Goal: Information Seeking & Learning: Find specific page/section

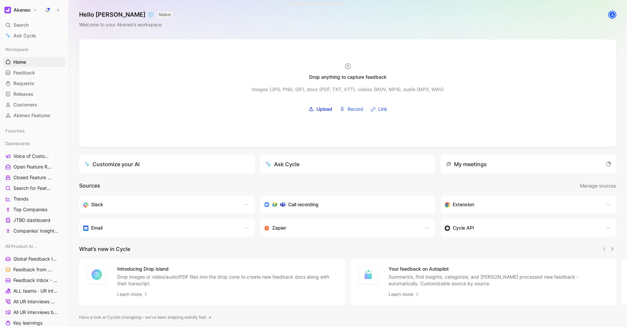
click at [26, 11] on h1 "Akeneo" at bounding box center [22, 10] width 17 height 6
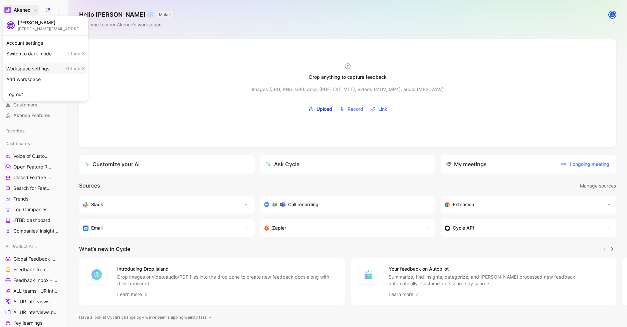
click at [42, 70] on div "Workspace settings G then S" at bounding box center [45, 68] width 82 height 11
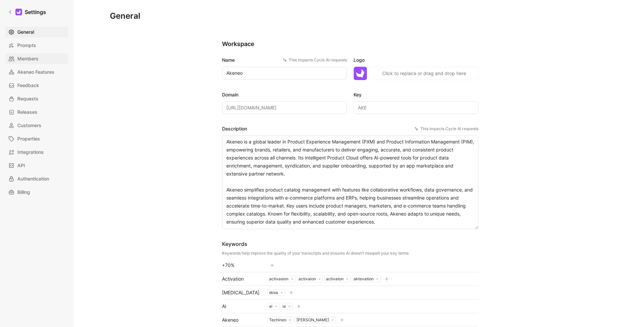
click at [26, 58] on span "Members" at bounding box center [27, 59] width 21 height 8
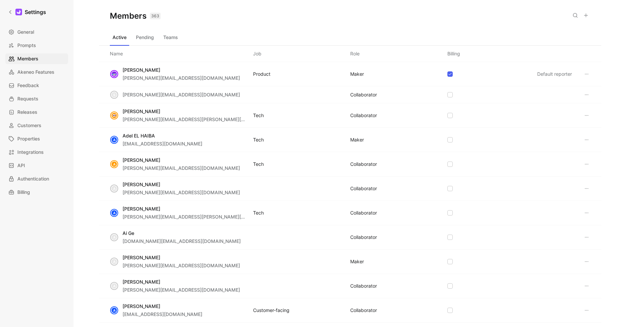
click at [585, 15] on icon at bounding box center [586, 15] width 5 height 5
click at [574, 18] on button at bounding box center [575, 15] width 9 height 9
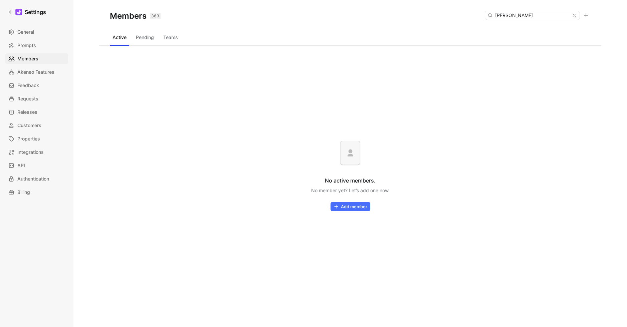
type input "sanja"
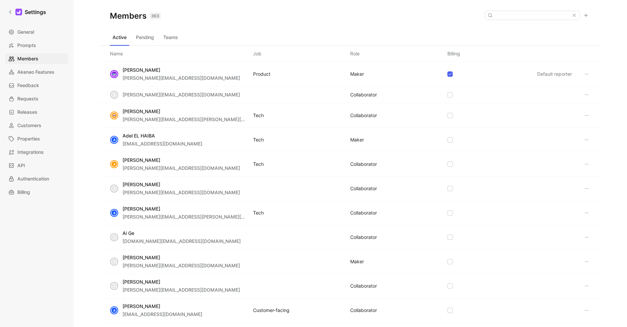
click at [588, 16] on icon at bounding box center [586, 15] width 5 height 5
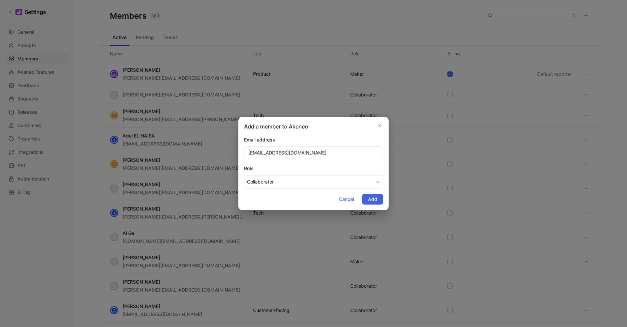
type input "sanjay.vj@akeneo.com"
click at [370, 200] on span "Add" at bounding box center [372, 199] width 9 height 8
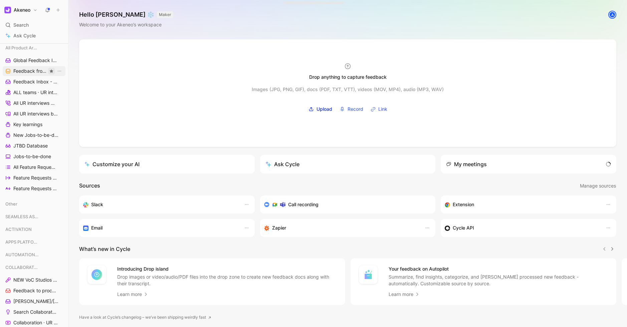
scroll to position [282, 0]
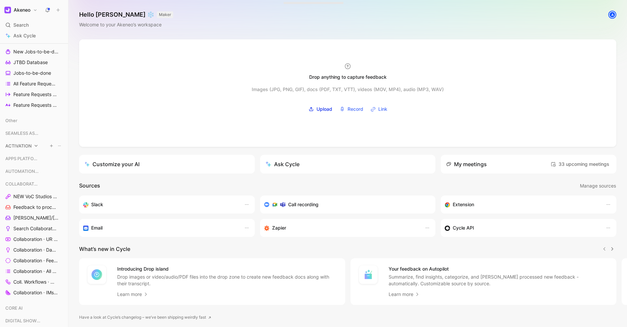
click at [26, 145] on span "ACTIVATION" at bounding box center [18, 146] width 26 height 7
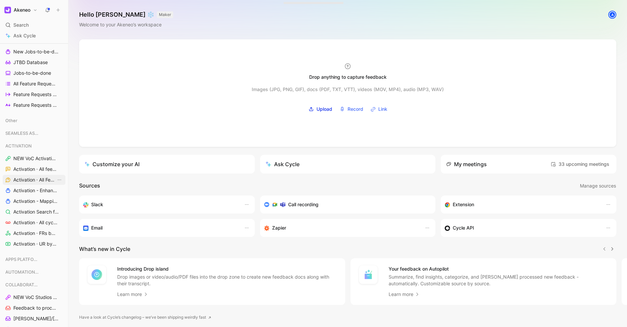
click at [34, 178] on span "Activation · All Feature Requests" at bounding box center [34, 180] width 43 height 7
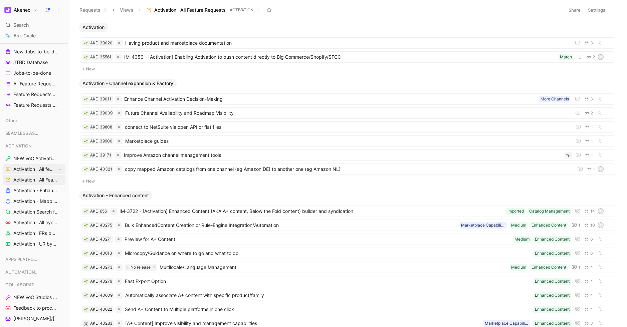
click at [38, 171] on span "Activation · All feedback" at bounding box center [34, 169] width 43 height 7
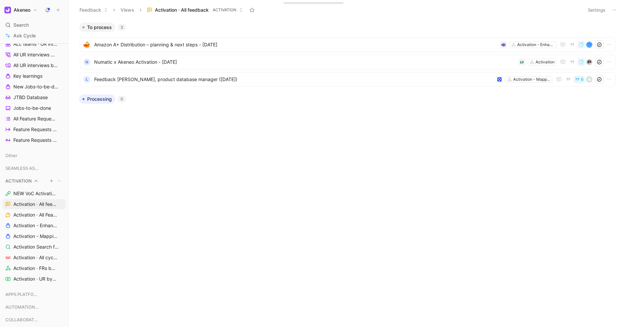
click at [33, 182] on div "ACTIVATION" at bounding box center [34, 181] width 63 height 10
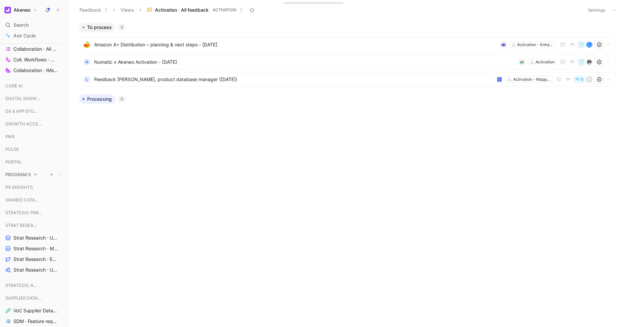
scroll to position [512, 0]
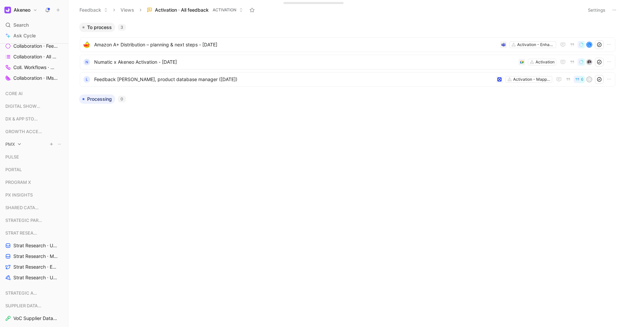
click at [13, 144] on span "PMX" at bounding box center [10, 144] width 10 height 7
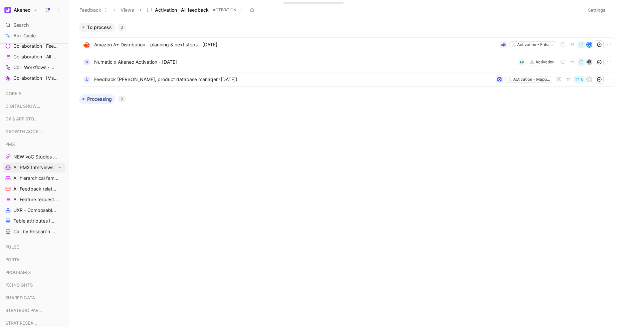
click at [40, 169] on span "All PMX Interviews" at bounding box center [33, 167] width 40 height 7
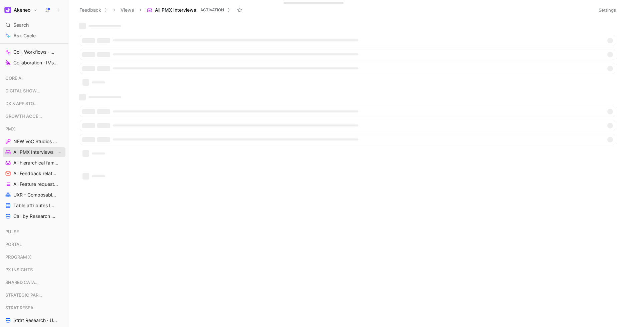
scroll to position [497, 0]
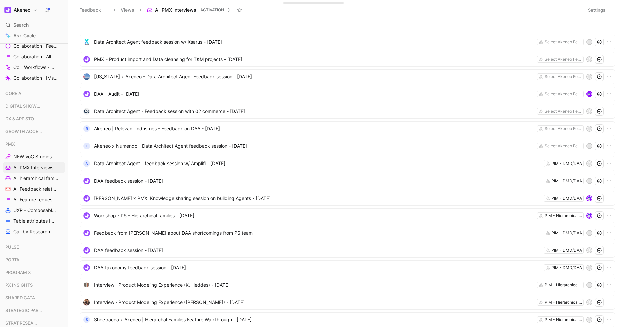
click at [592, 11] on button "Settings" at bounding box center [596, 9] width 23 height 9
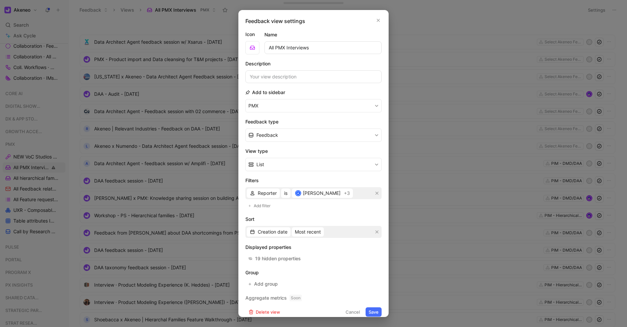
scroll to position [7, 0]
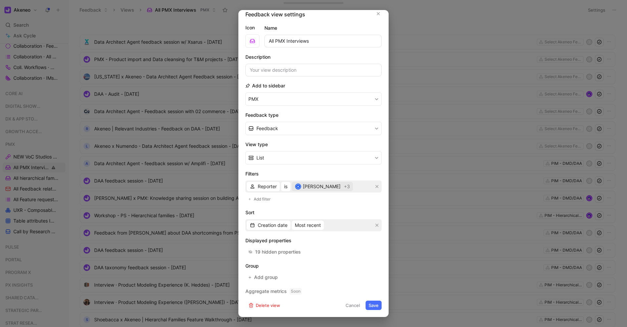
click at [309, 190] on div "A Antoine" at bounding box center [318, 187] width 46 height 8
click at [272, 253] on div "19 hidden properties" at bounding box center [278, 252] width 46 height 8
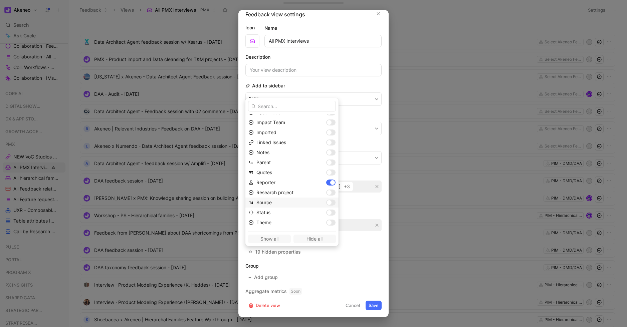
scroll to position [106, 0]
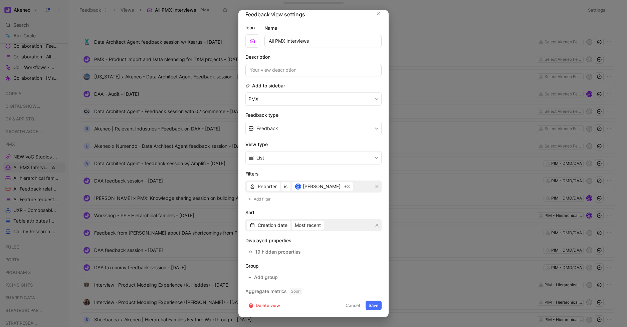
click at [353, 305] on button "Cancel" at bounding box center [353, 305] width 20 height 9
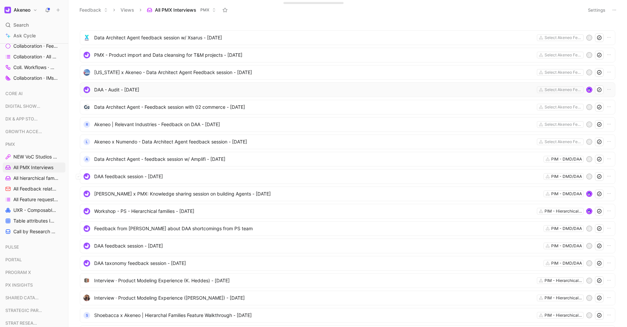
scroll to position [5, 0]
click at [125, 89] on span "DAA - Audit - 8/14/2025" at bounding box center [314, 90] width 440 height 8
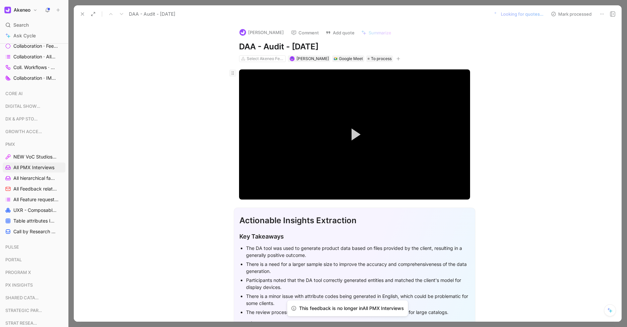
click at [233, 73] on icon at bounding box center [232, 72] width 5 height 5
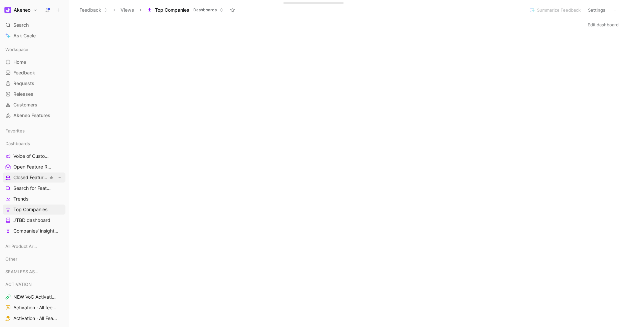
click at [22, 177] on span "Closed Feature Requests" at bounding box center [30, 177] width 35 height 7
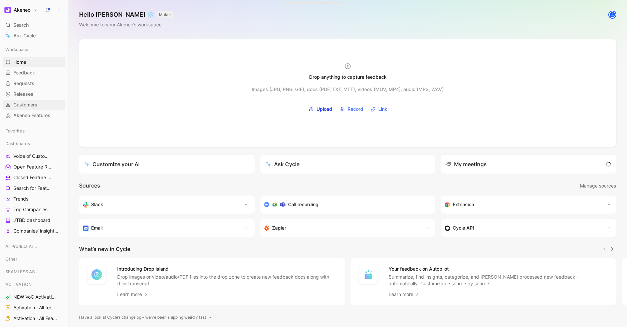
click at [27, 102] on span "Customers" at bounding box center [25, 105] width 24 height 7
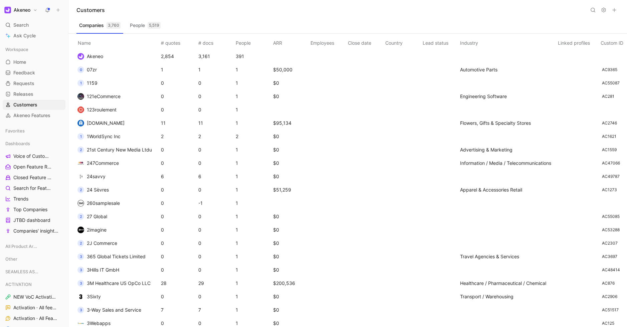
click at [593, 10] on icon at bounding box center [593, 9] width 5 height 5
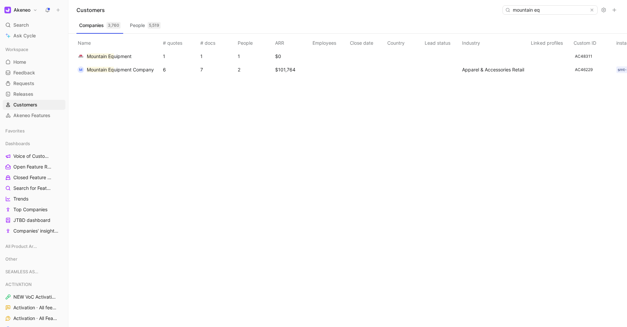
click at [556, 12] on input "mountain eq" at bounding box center [549, 10] width 79 height 9
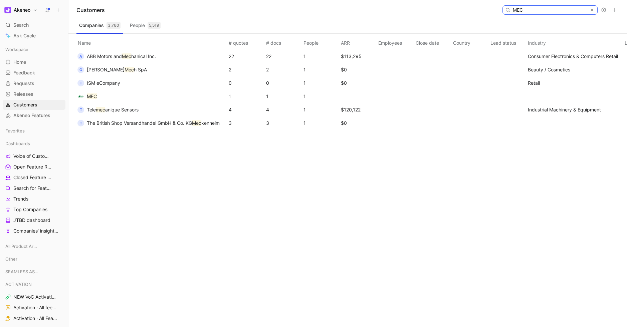
click at [542, 12] on input "MEC" at bounding box center [549, 10] width 79 height 9
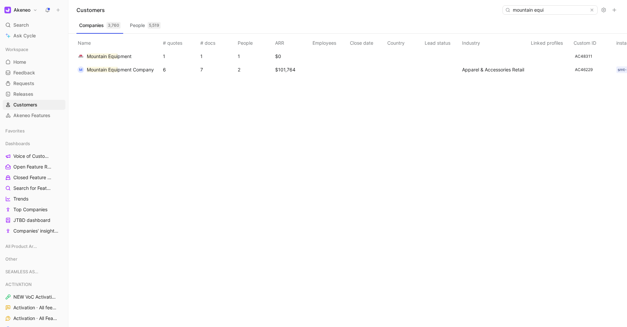
click at [130, 70] on span "pment Company" at bounding box center [136, 70] width 36 height 6
click at [133, 71] on span "pment Company" at bounding box center [136, 70] width 36 height 6
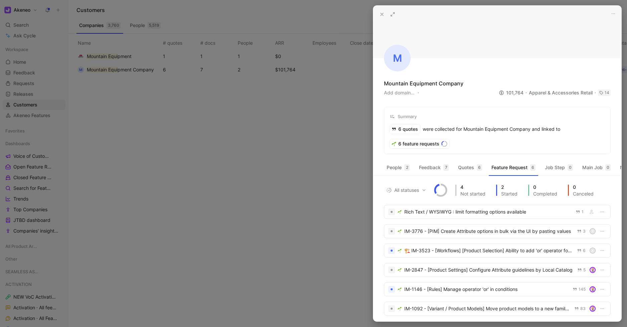
click at [113, 56] on div at bounding box center [313, 163] width 627 height 327
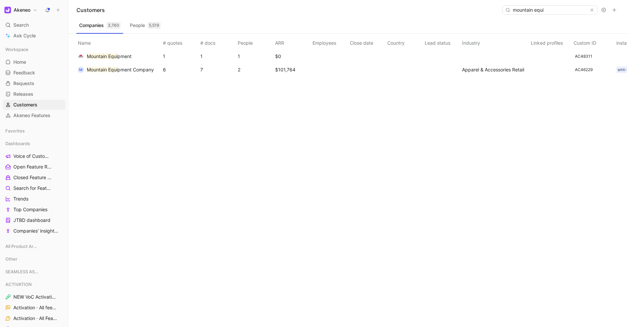
click at [118, 53] on span "pment" at bounding box center [125, 56] width 14 height 6
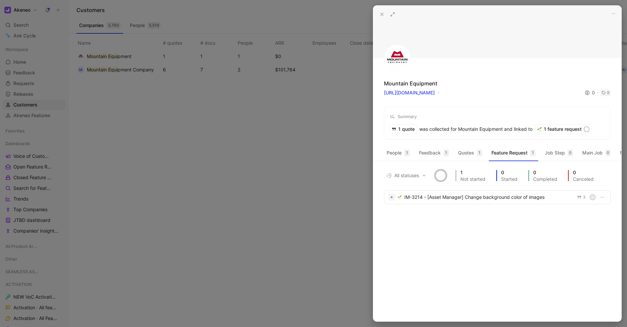
click at [384, 16] on icon at bounding box center [382, 14] width 5 height 5
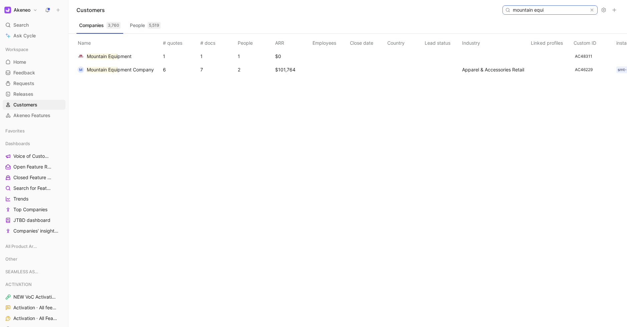
click at [559, 8] on input "mountain equi" at bounding box center [549, 10] width 79 height 9
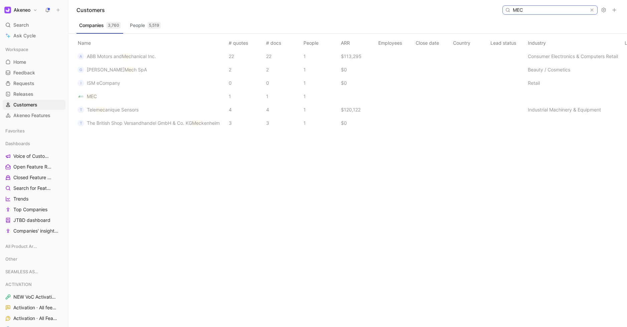
type input "MEC"
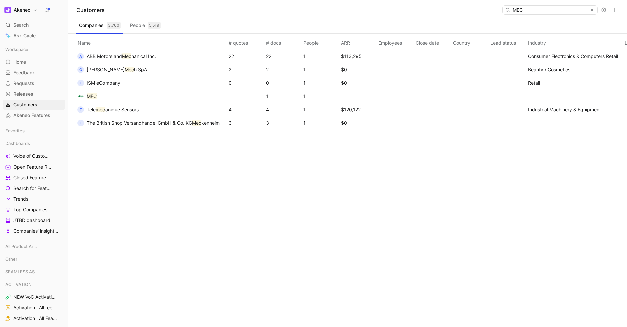
click at [93, 98] on mark "MEC" at bounding box center [92, 97] width 10 height 6
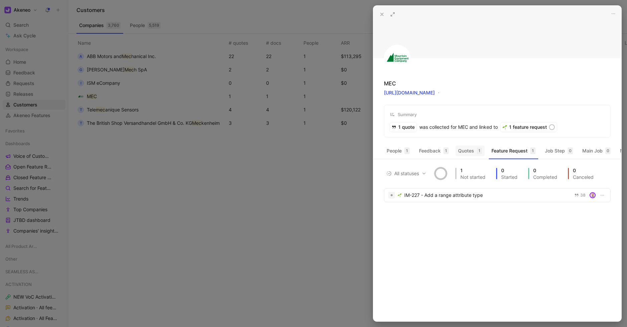
click at [460, 154] on button "Quotes 1" at bounding box center [470, 151] width 29 height 11
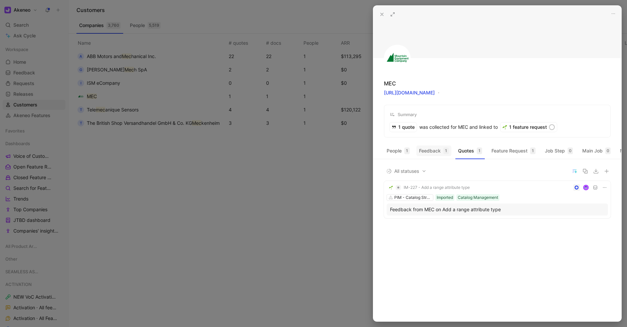
click at [438, 149] on button "Feedback 1" at bounding box center [434, 151] width 35 height 11
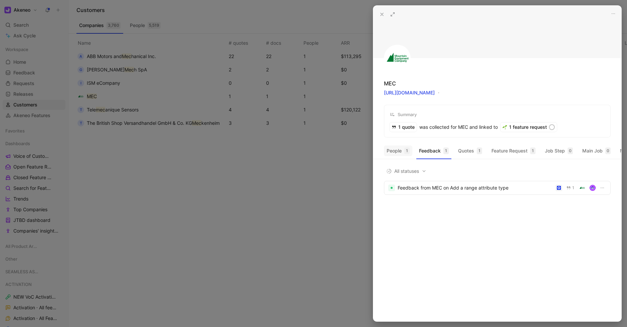
click at [395, 154] on button "People 1" at bounding box center [398, 151] width 28 height 11
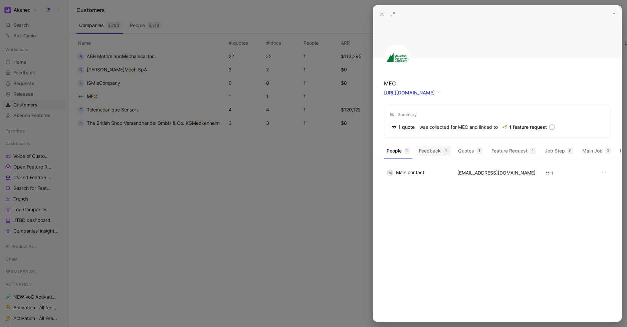
click at [424, 150] on button "Feedback 1" at bounding box center [434, 151] width 35 height 11
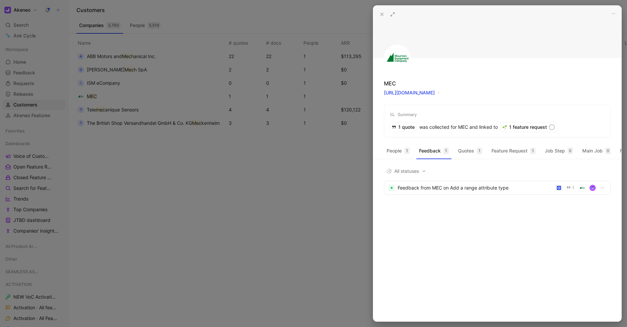
click at [312, 182] on div at bounding box center [313, 163] width 627 height 327
